Goal: Information Seeking & Learning: Check status

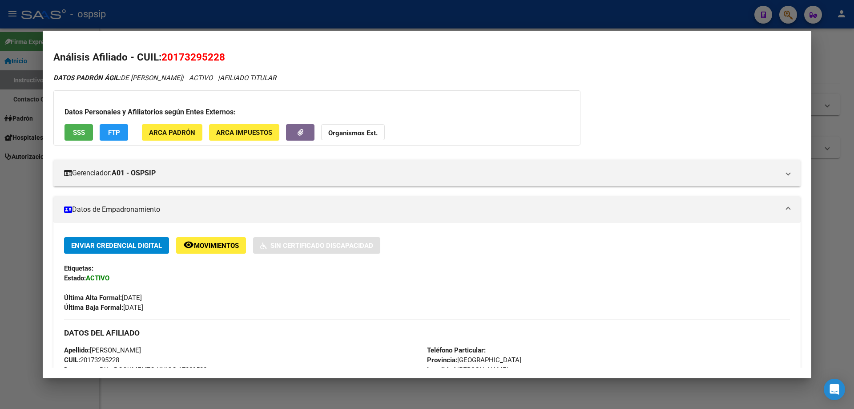
scroll to position [288, 0]
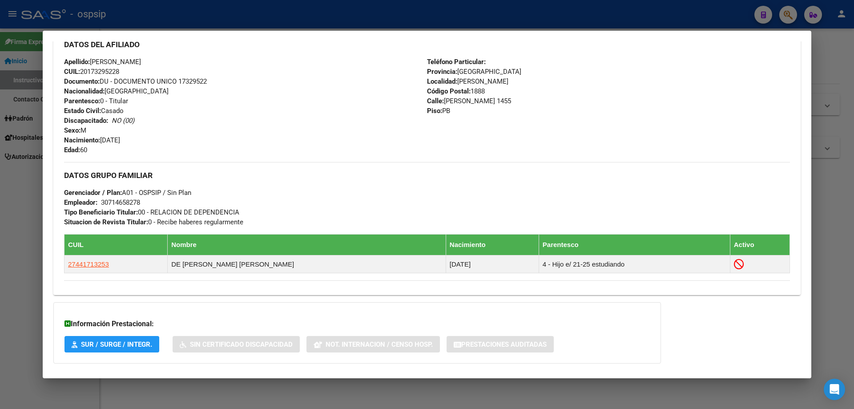
click at [835, 221] on div at bounding box center [427, 204] width 854 height 409
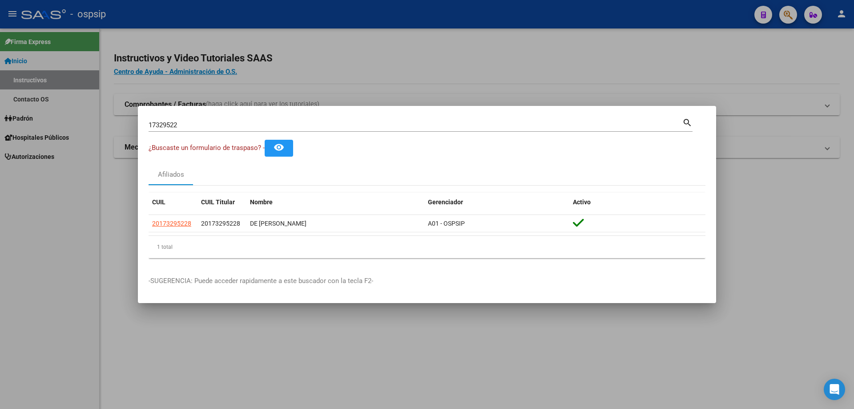
click at [475, 135] on div "17329522 Buscar (apellido, dni, cuil, [PERSON_NAME], cuit, obra social) search" at bounding box center [421, 129] width 544 height 24
click at [476, 128] on input "17329522" at bounding box center [416, 125] width 534 height 8
click at [478, 127] on input "17329522" at bounding box center [416, 125] width 534 height 8
type input "30251352"
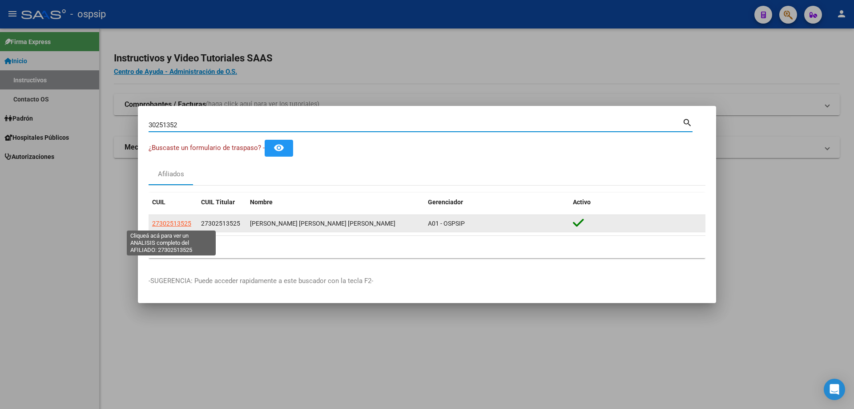
click at [178, 225] on span "27302513525" at bounding box center [171, 223] width 39 height 7
type textarea "27302513525"
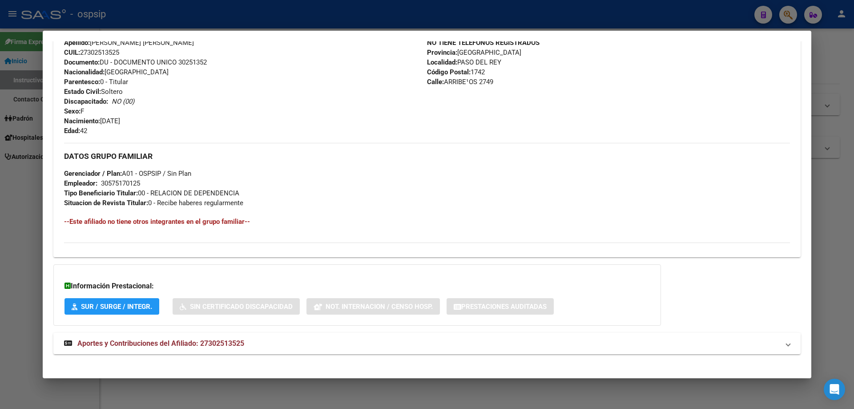
scroll to position [314, 0]
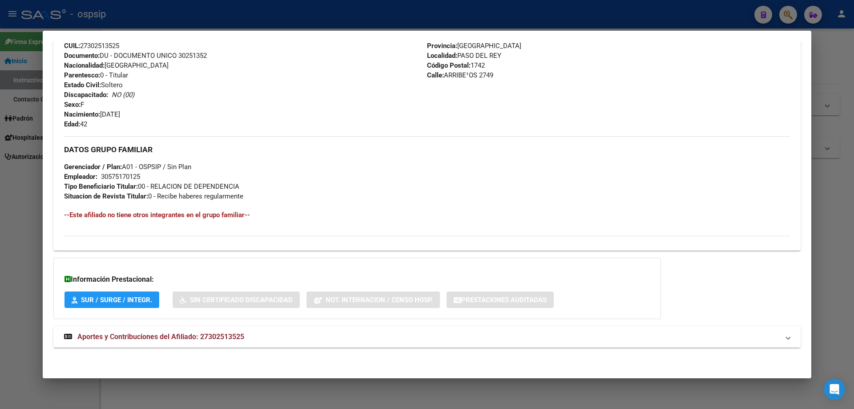
click at [195, 338] on span "Aportes y Contribuciones del Afiliado: 27302513525" at bounding box center [160, 336] width 167 height 8
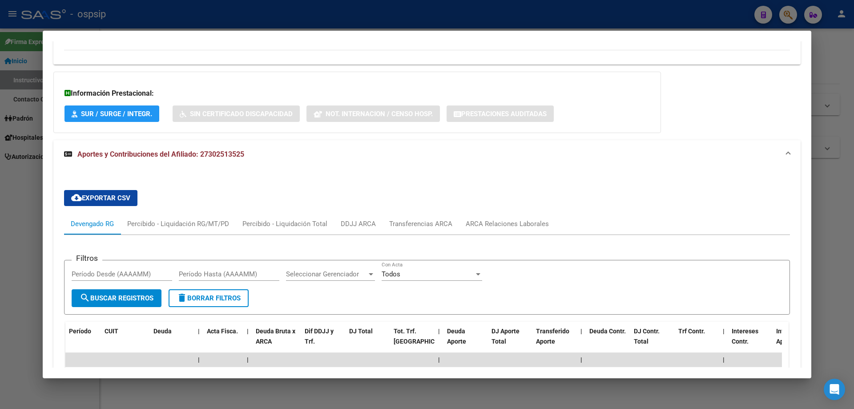
scroll to position [487, 0]
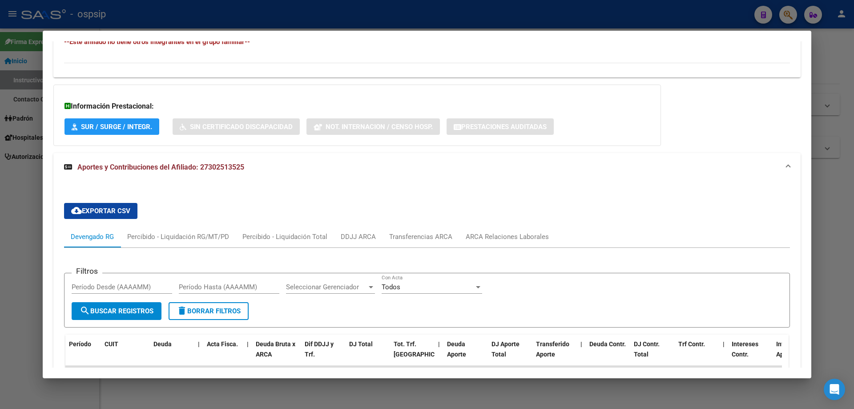
click at [843, 254] on div at bounding box center [427, 204] width 854 height 409
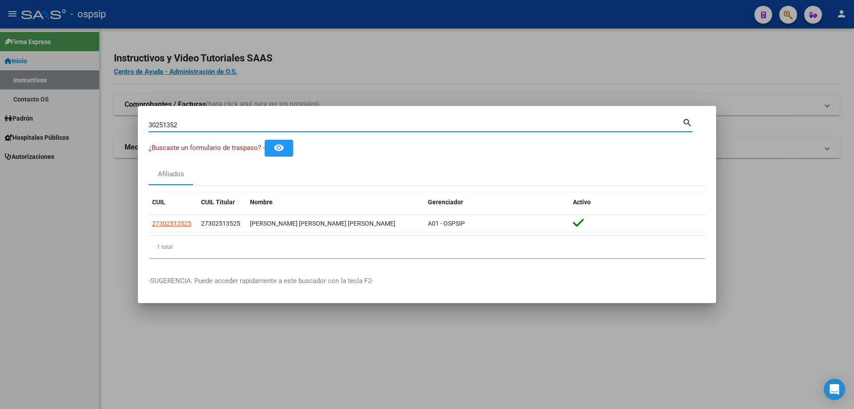
click at [231, 121] on input "30251352" at bounding box center [416, 125] width 534 height 8
type input "3"
type input "30462753"
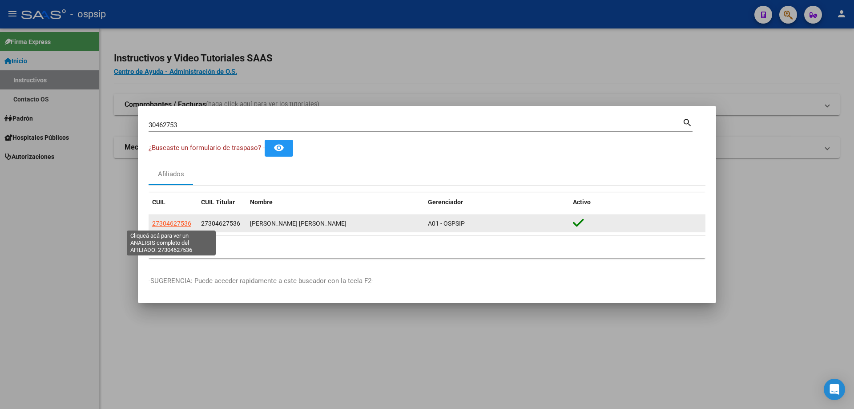
click at [170, 222] on span "27304627536" at bounding box center [171, 223] width 39 height 7
type textarea "27304627536"
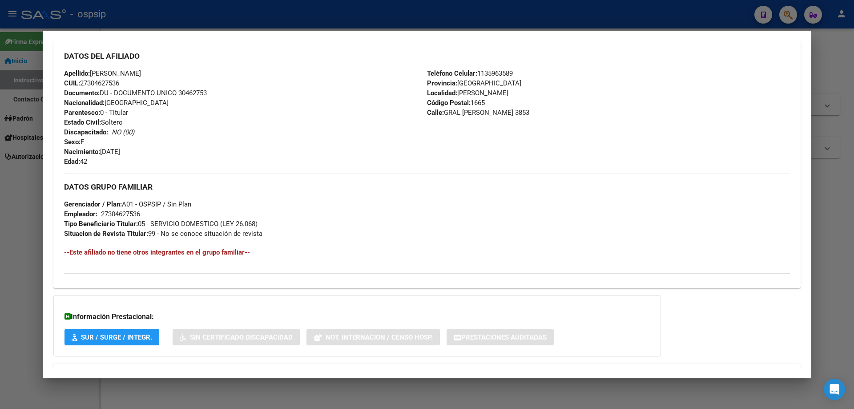
scroll to position [304, 0]
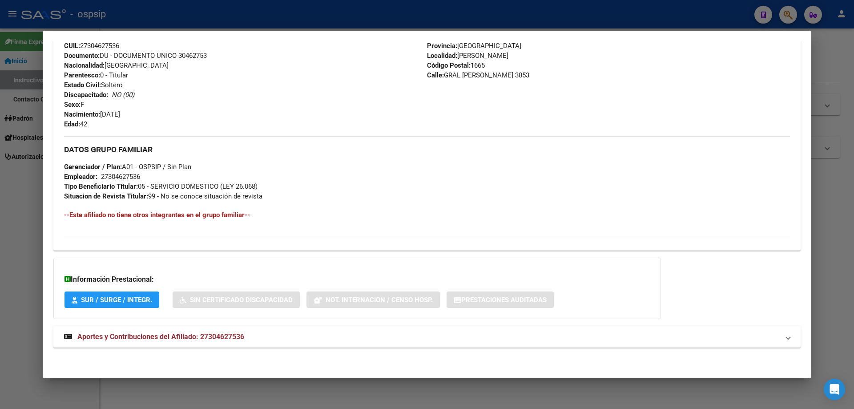
click at [167, 333] on span "Aportes y Contribuciones del Afiliado: 27304627536" at bounding box center [160, 336] width 167 height 8
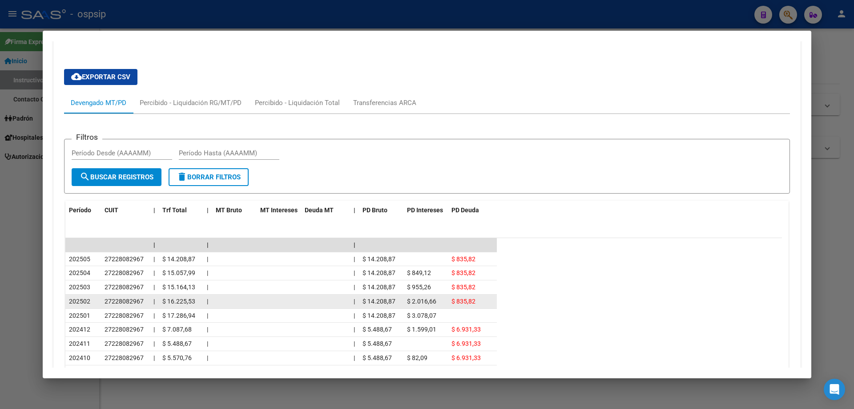
scroll to position [570, 0]
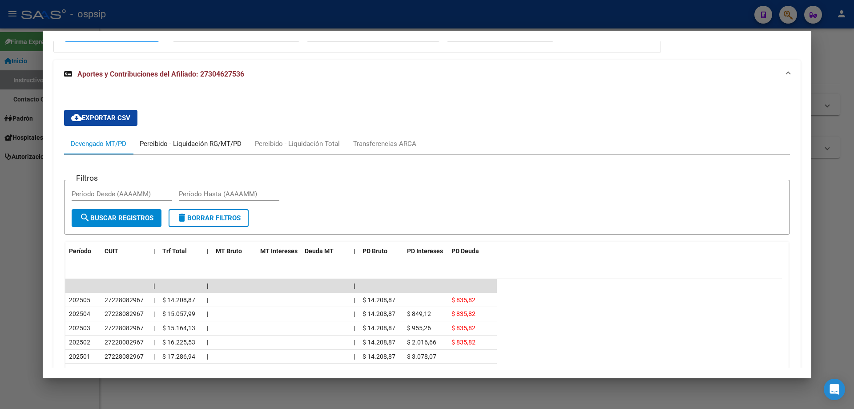
click at [188, 140] on div "Percibido - Liquidación RG/MT/PD" at bounding box center [191, 144] width 102 height 10
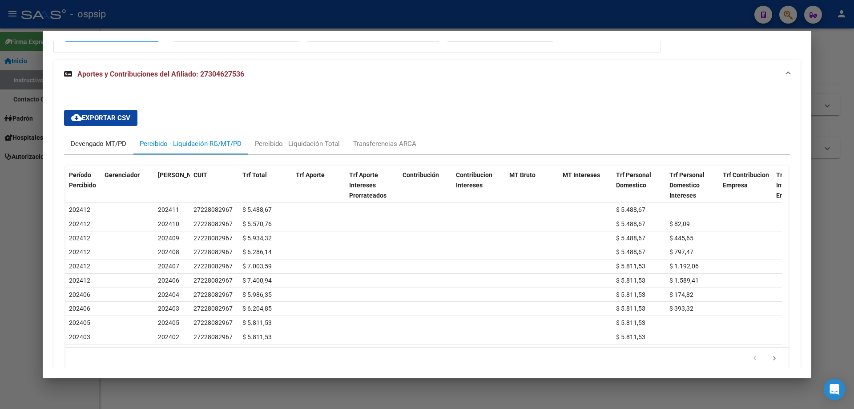
click at [114, 142] on div "Devengado MT/PD" at bounding box center [99, 144] width 56 height 10
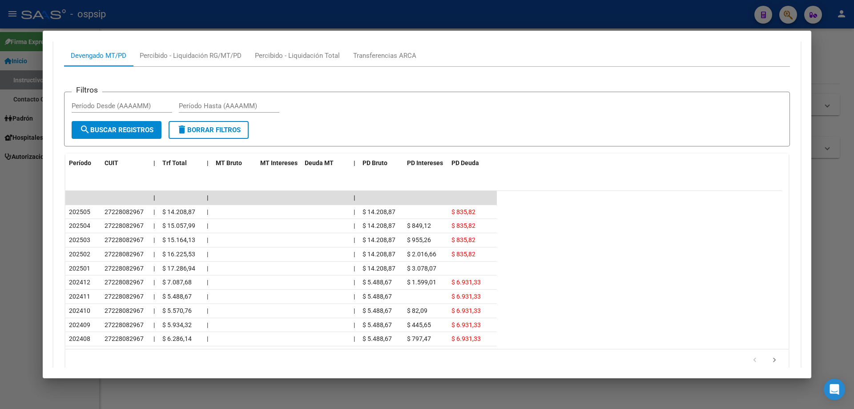
scroll to position [659, 0]
click at [396, 50] on div "Transferencias ARCA" at bounding box center [384, 55] width 63 height 10
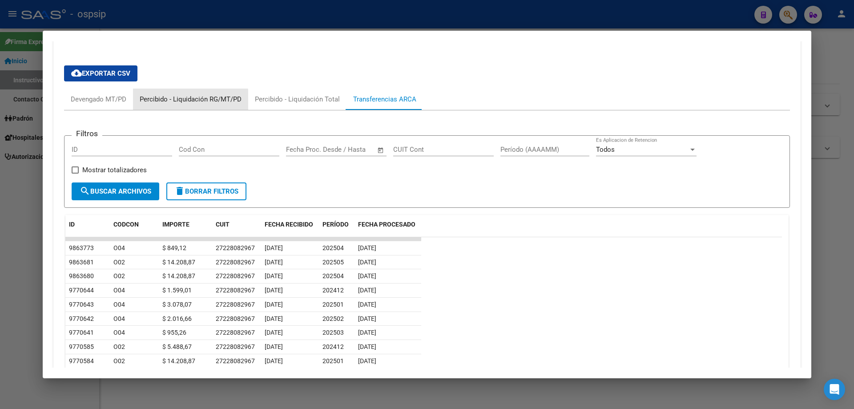
click at [187, 100] on div "Percibido - Liquidación RG/MT/PD" at bounding box center [191, 99] width 102 height 10
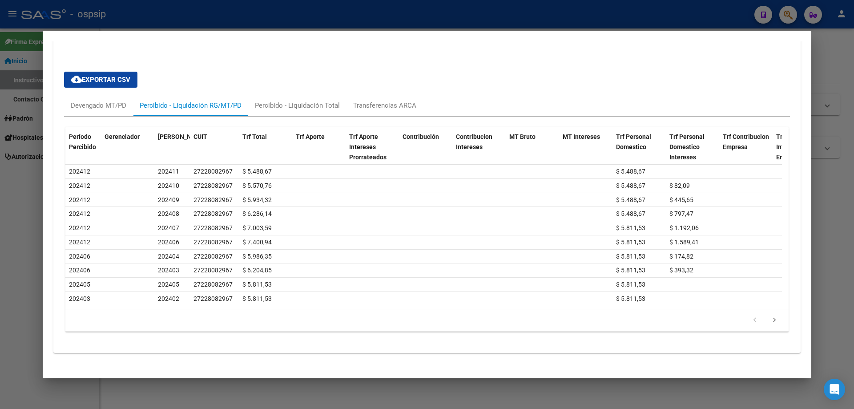
scroll to position [615, 0]
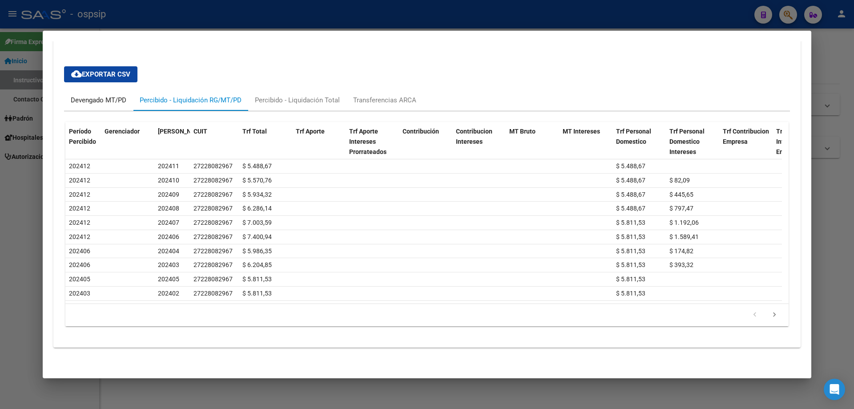
click at [93, 102] on div "Devengado MT/PD" at bounding box center [99, 100] width 56 height 10
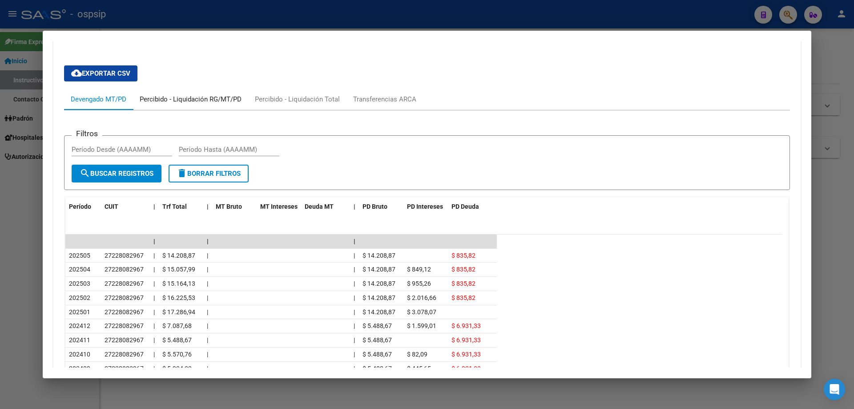
click at [211, 99] on div "Percibido - Liquidación RG/MT/PD" at bounding box center [191, 99] width 102 height 10
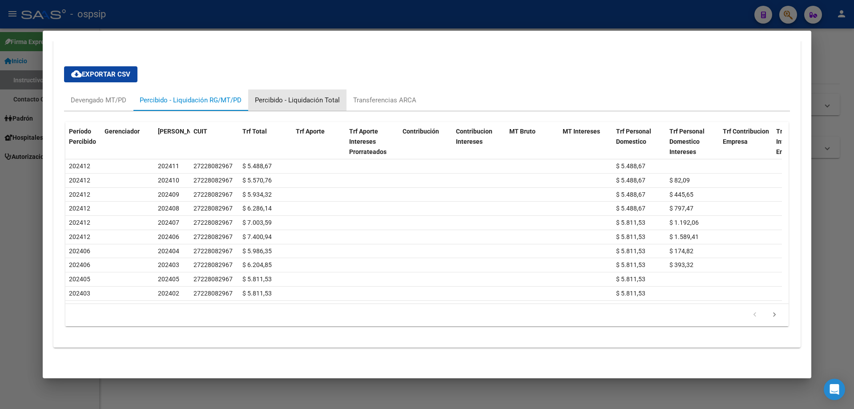
click at [328, 101] on div "Percibido - Liquidación Total" at bounding box center [297, 100] width 85 height 10
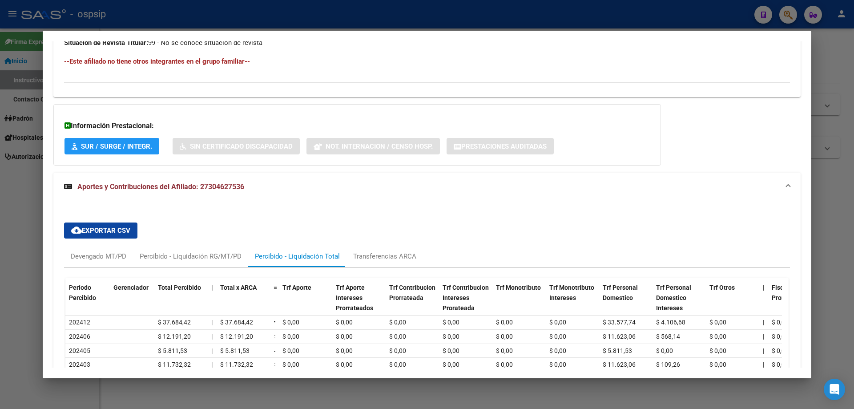
scroll to position [607, 0]
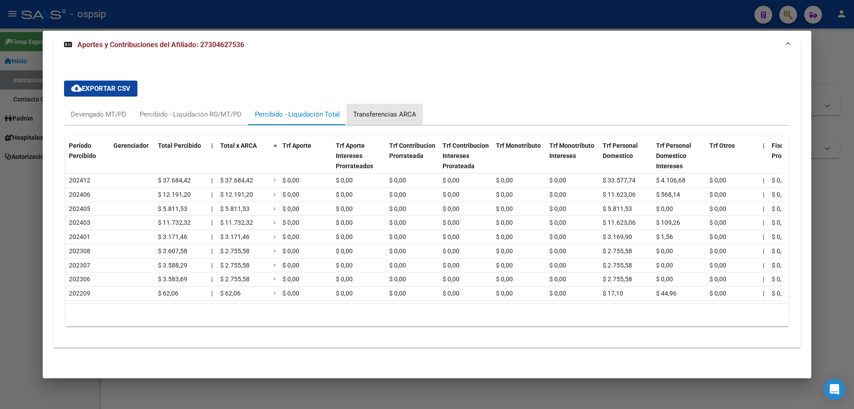
click at [374, 109] on div "Transferencias ARCA" at bounding box center [384, 114] width 63 height 10
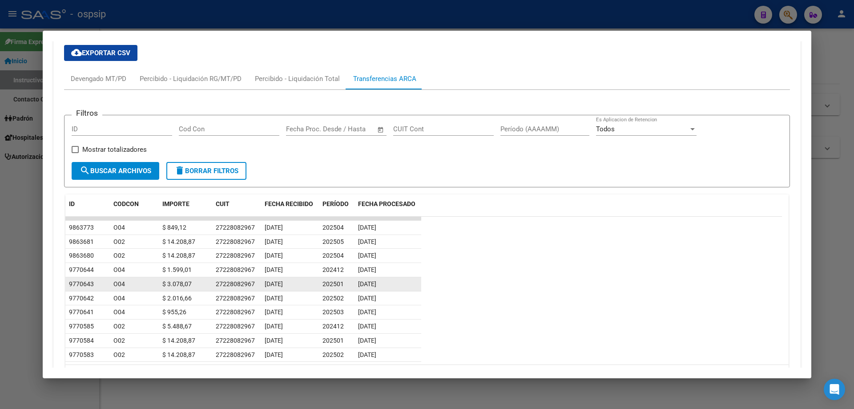
scroll to position [651, 0]
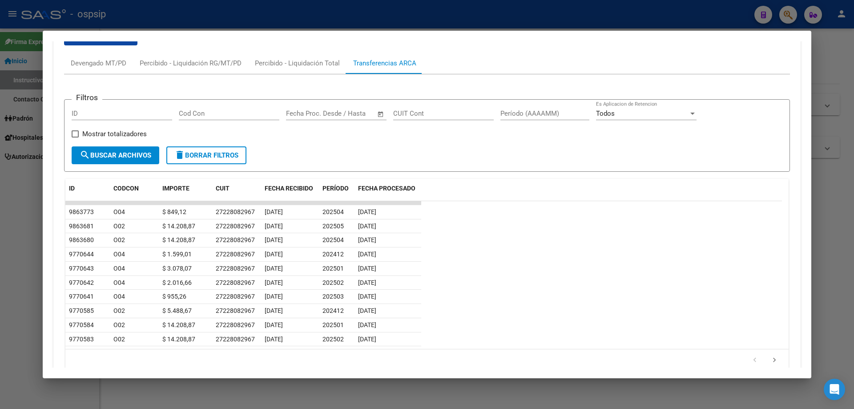
click at [464, 397] on div at bounding box center [427, 204] width 854 height 409
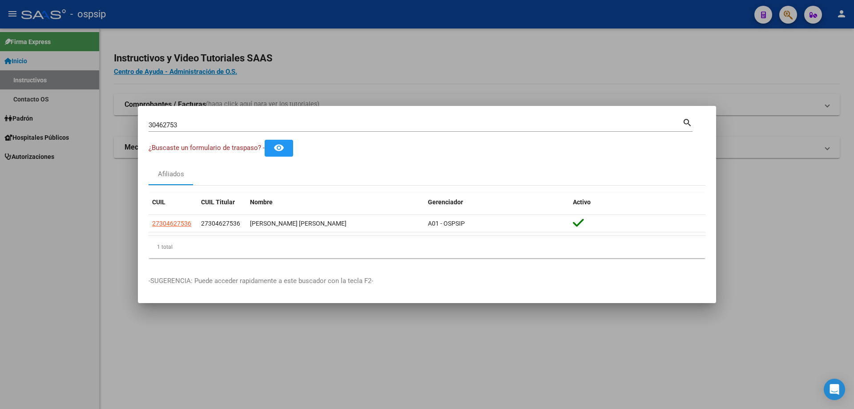
click at [225, 123] on input "30462753" at bounding box center [416, 125] width 534 height 8
type input "3"
type input "27369014"
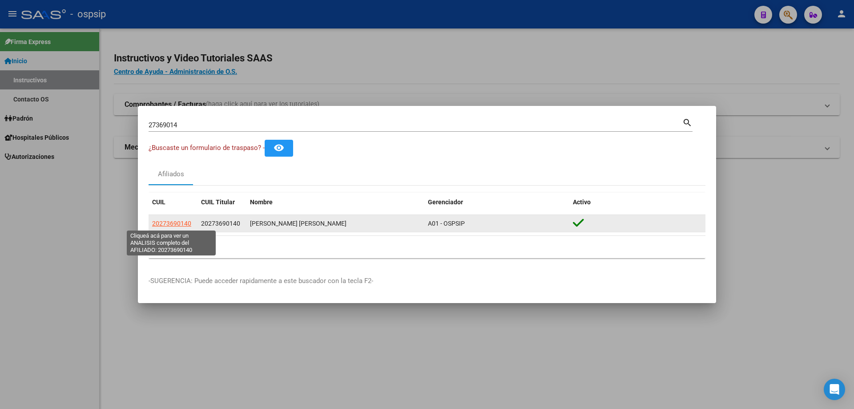
click at [182, 223] on span "20273690140" at bounding box center [171, 223] width 39 height 7
type textarea "20273690140"
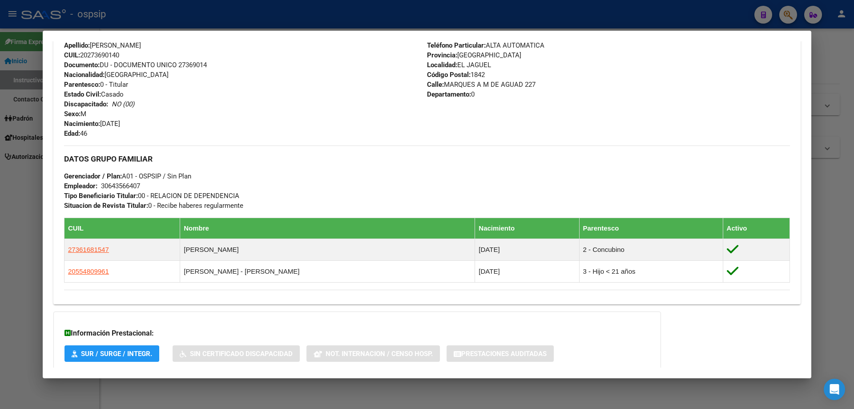
scroll to position [385, 0]
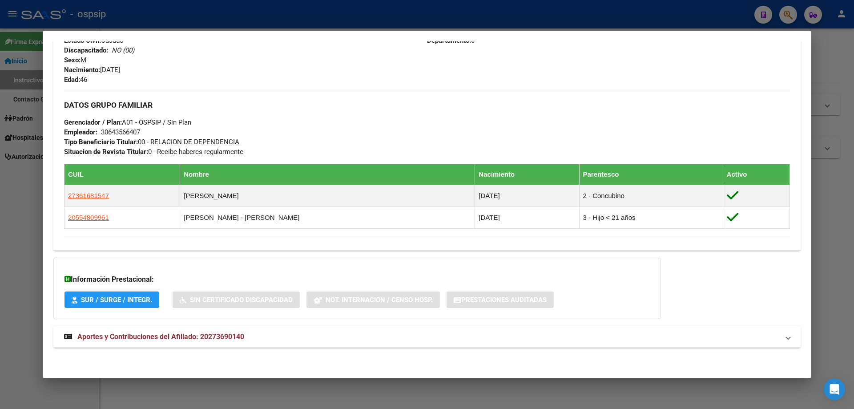
click at [185, 336] on span "Aportes y Contribuciones del Afiliado: 20273690140" at bounding box center [160, 336] width 167 height 8
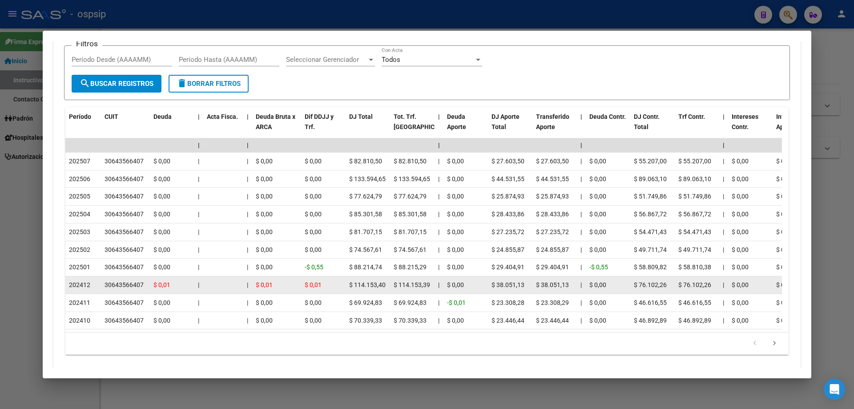
scroll to position [825, 0]
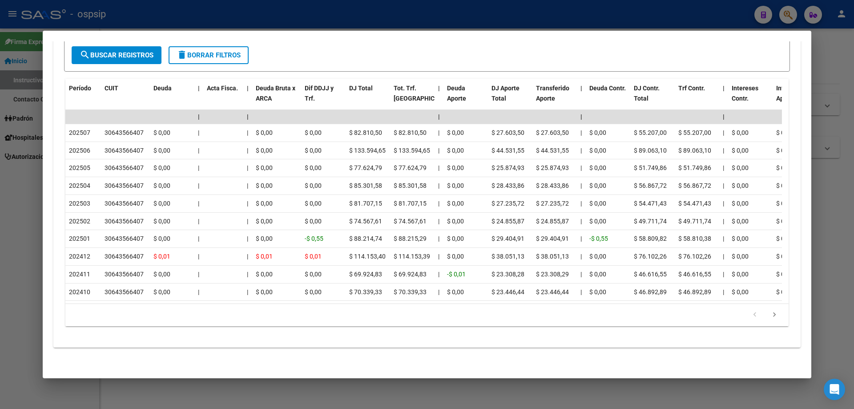
click at [519, 388] on div at bounding box center [427, 204] width 854 height 409
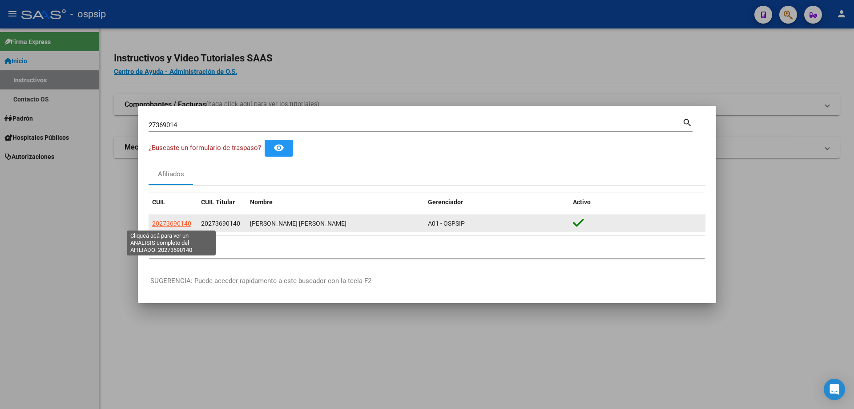
click at [184, 222] on span "20273690140" at bounding box center [171, 223] width 39 height 7
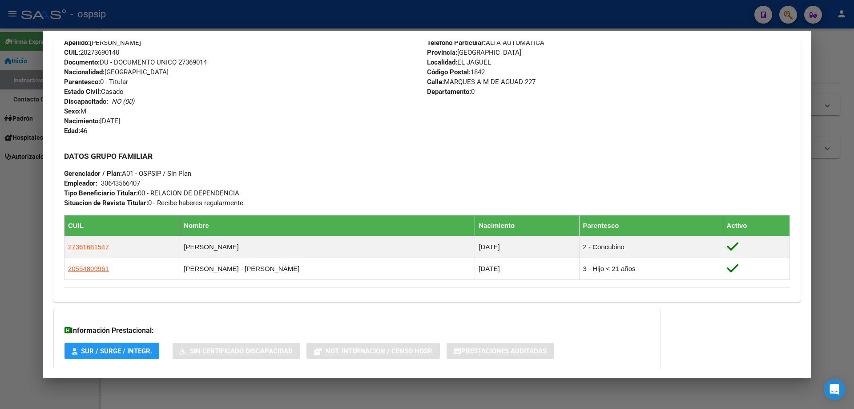
scroll to position [385, 0]
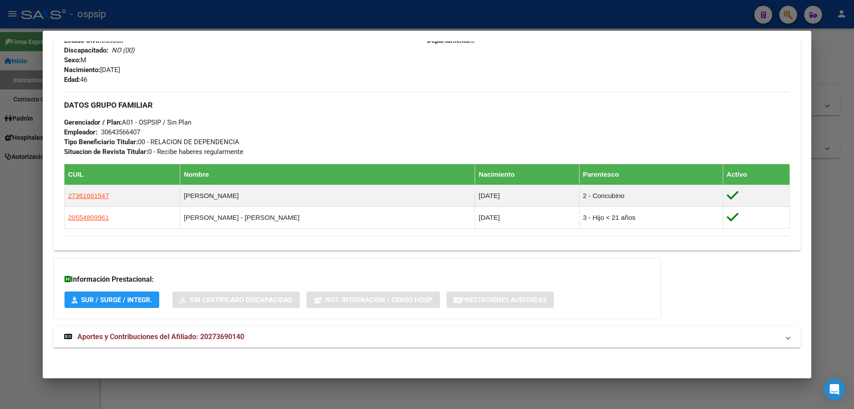
click at [162, 338] on span "Aportes y Contribuciones del Afiliado: 20273690140" at bounding box center [160, 336] width 167 height 8
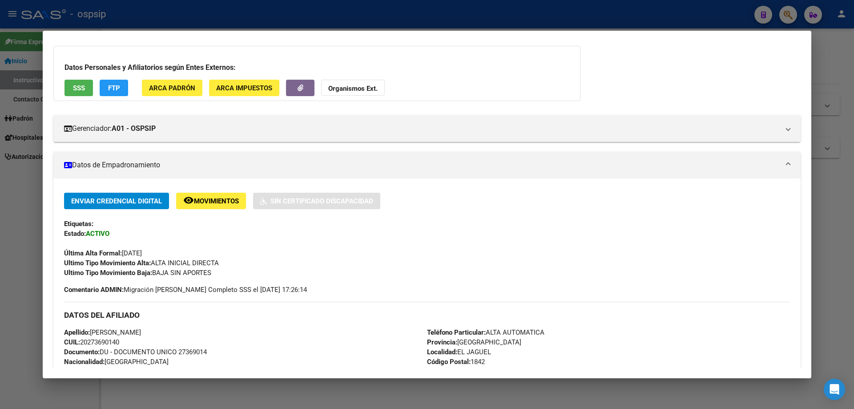
scroll to position [0, 0]
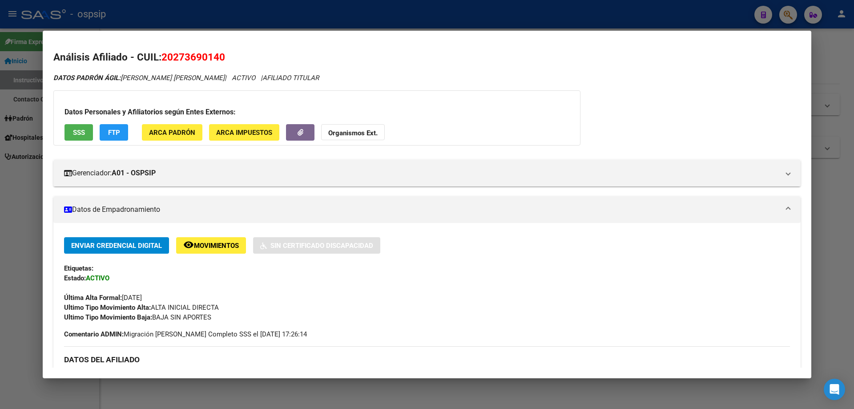
click at [631, 388] on div at bounding box center [427, 204] width 854 height 409
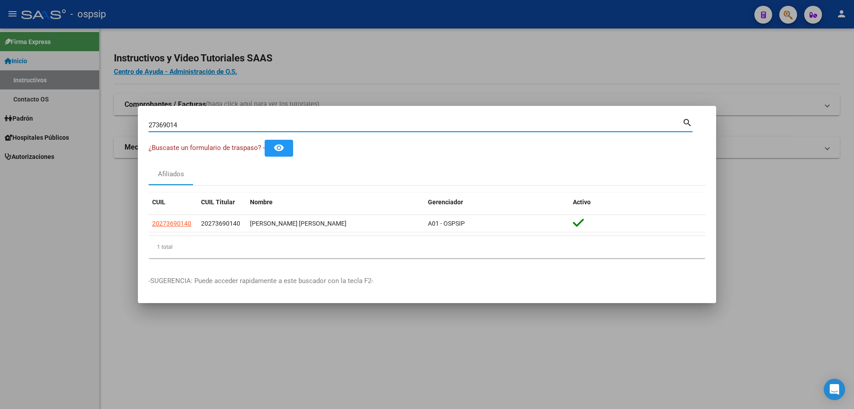
click at [291, 123] on input "27369014" at bounding box center [416, 125] width 534 height 8
type input "2"
type input "30100892"
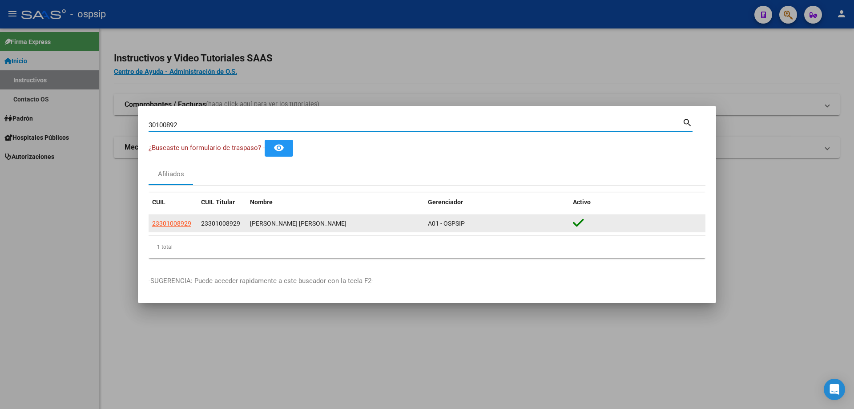
click at [159, 227] on app-link-go-to "23301008929" at bounding box center [171, 223] width 39 height 10
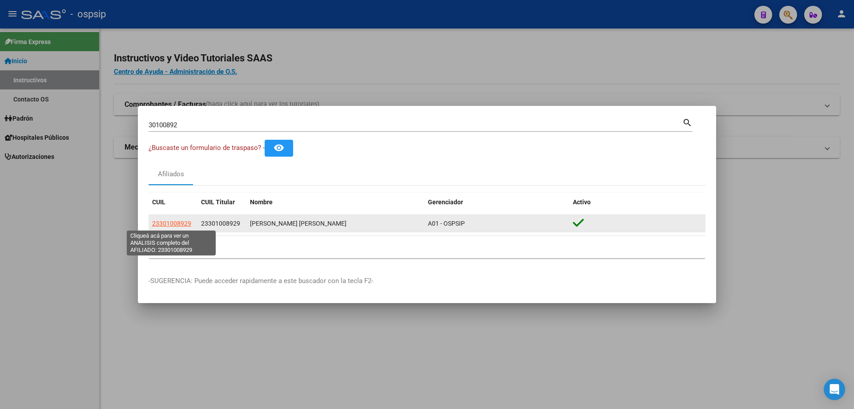
click at [163, 225] on span "23301008929" at bounding box center [171, 223] width 39 height 7
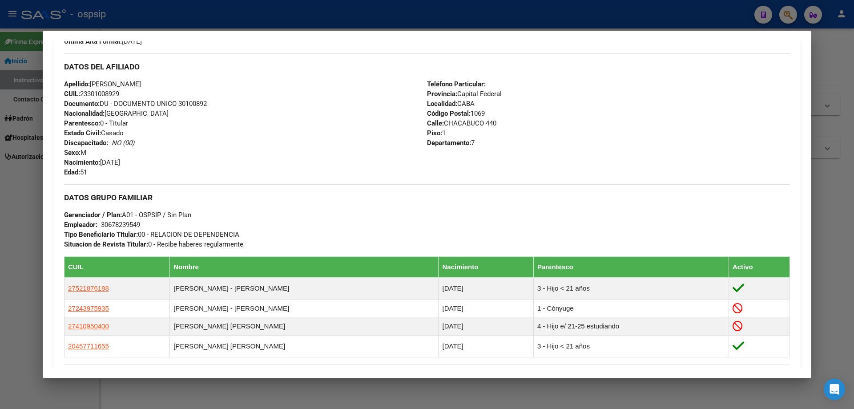
scroll to position [267, 0]
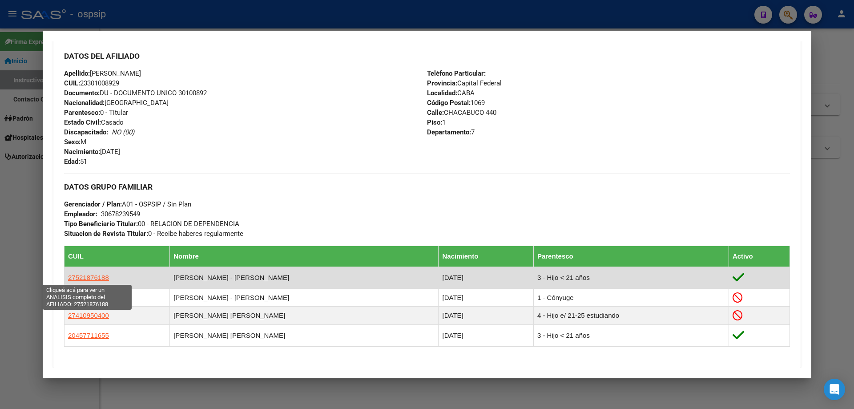
click at [87, 275] on span "27521876188" at bounding box center [88, 278] width 41 height 8
type textarea "27521876188"
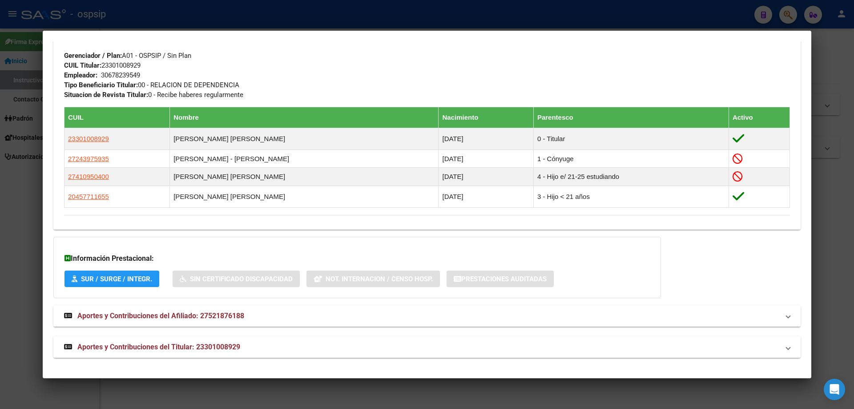
scroll to position [416, 0]
click at [164, 354] on mat-expansion-panel-header "Aportes y Contribuciones del Titular: 23301008929" at bounding box center [427, 346] width 748 height 21
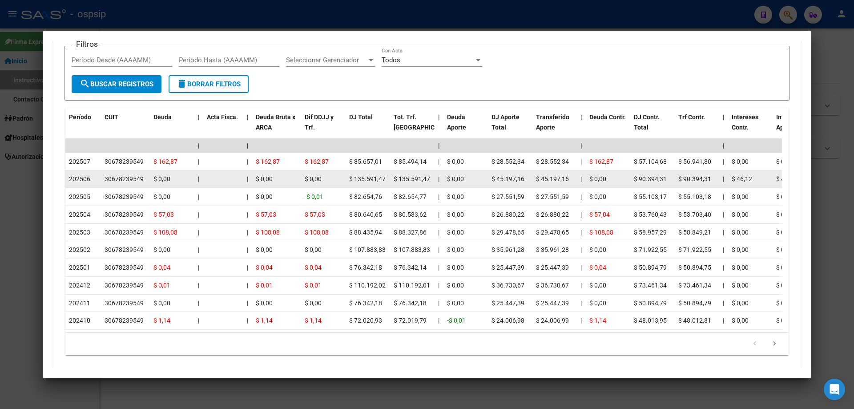
scroll to position [812, 0]
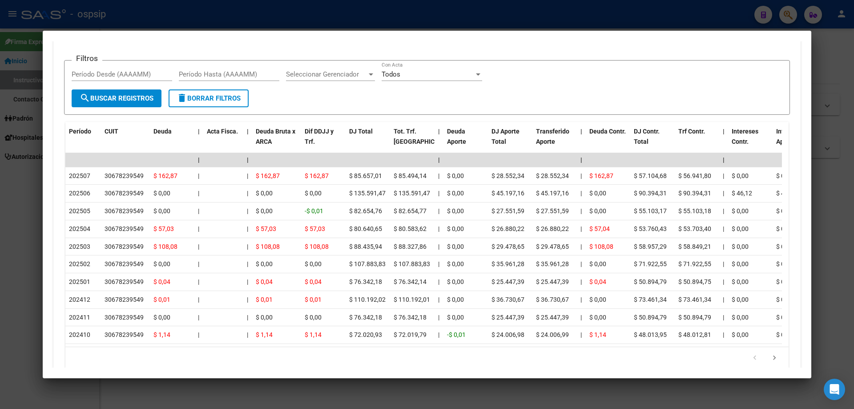
click at [287, 398] on div at bounding box center [427, 204] width 854 height 409
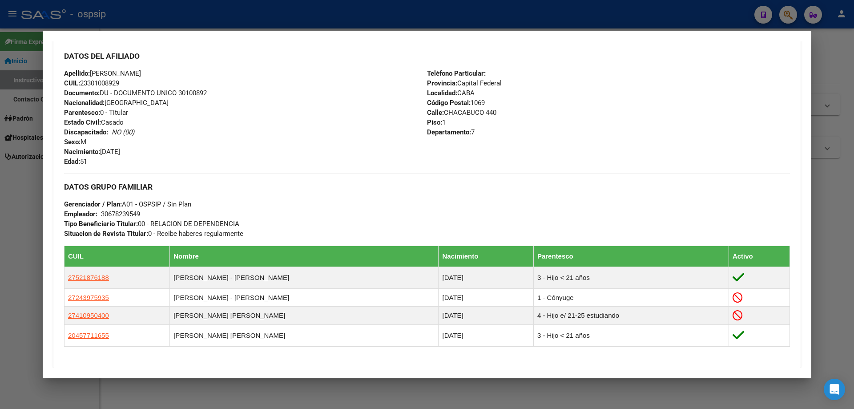
click at [382, 398] on div at bounding box center [427, 204] width 854 height 409
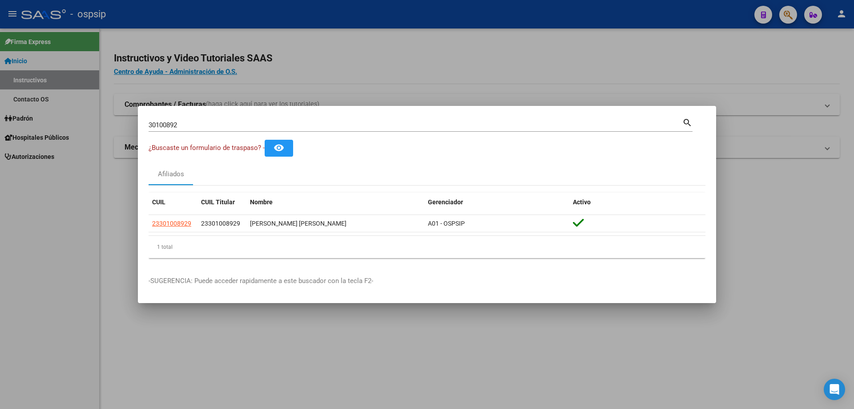
click at [201, 125] on input "30100892" at bounding box center [416, 125] width 534 height 8
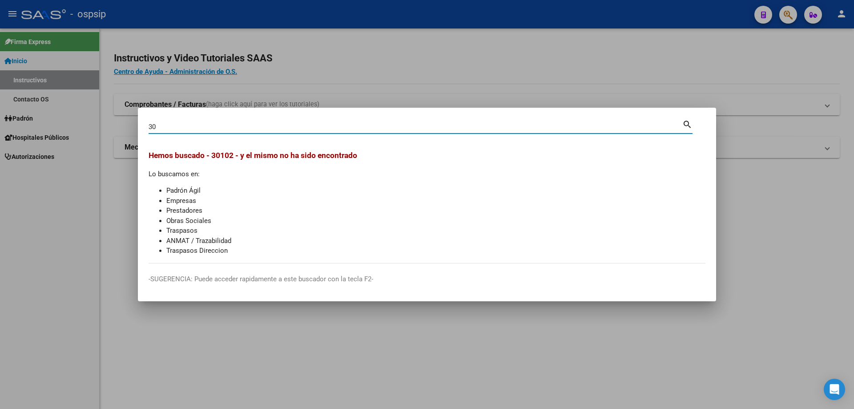
type input "3"
type input "27946244"
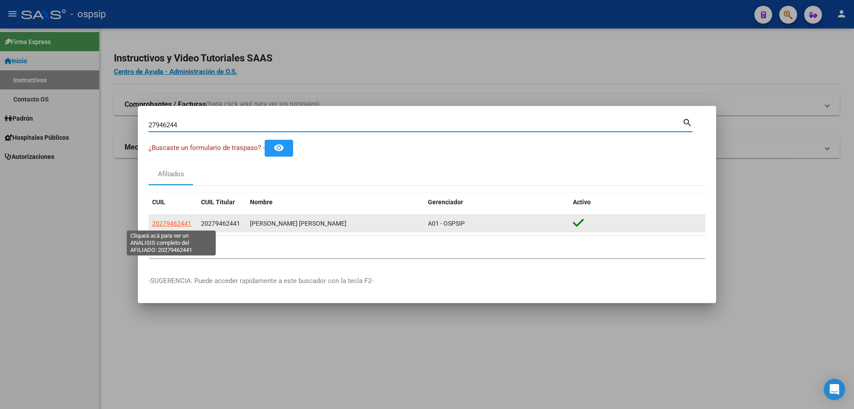
click at [166, 223] on span "20279462441" at bounding box center [171, 223] width 39 height 7
type textarea "20279462441"
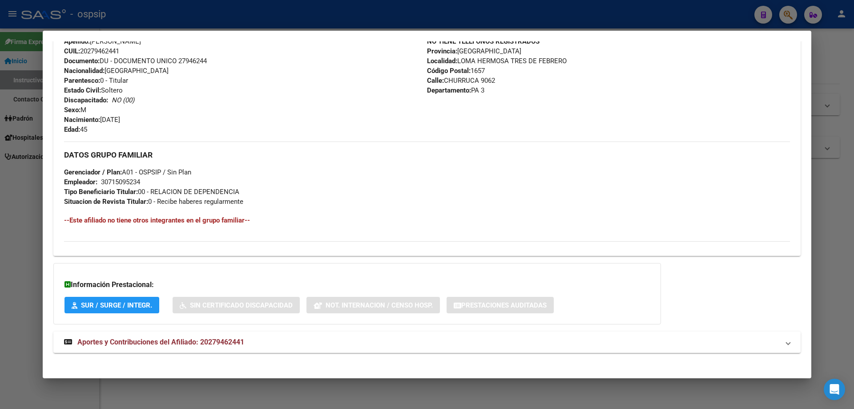
scroll to position [304, 0]
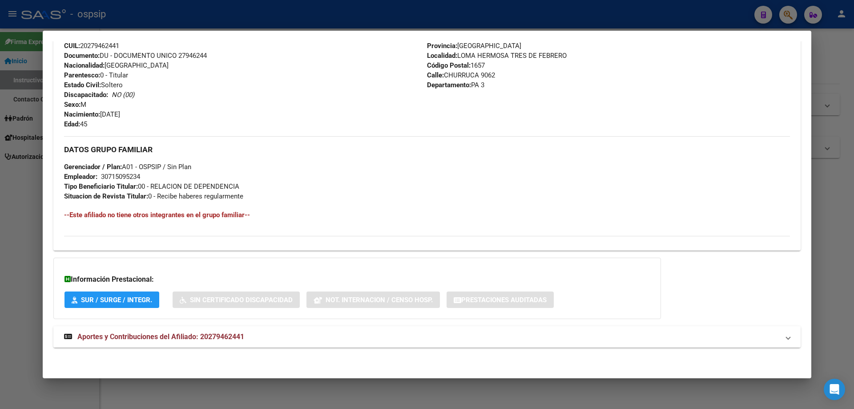
click at [176, 334] on span "Aportes y Contribuciones del Afiliado: 20279462441" at bounding box center [160, 336] width 167 height 8
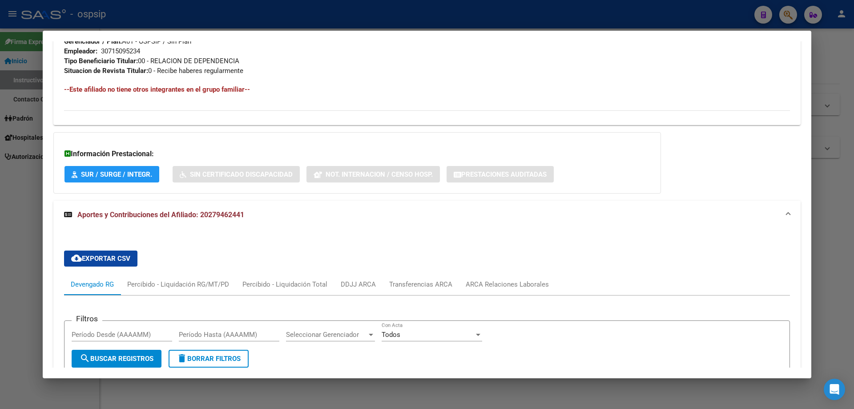
scroll to position [433, 0]
